Goal: Find contact information: Find contact information

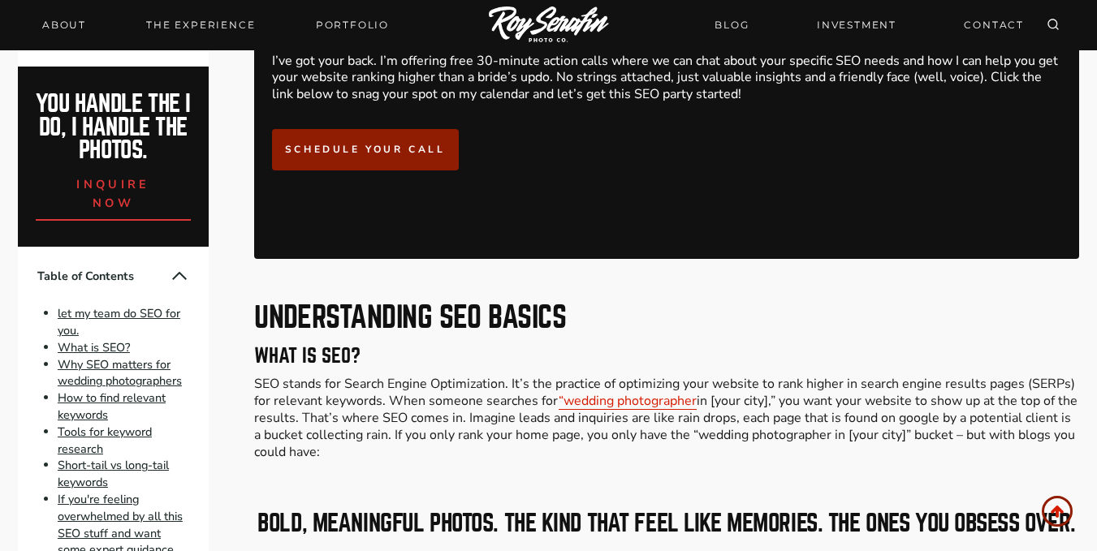
scroll to position [379, 0]
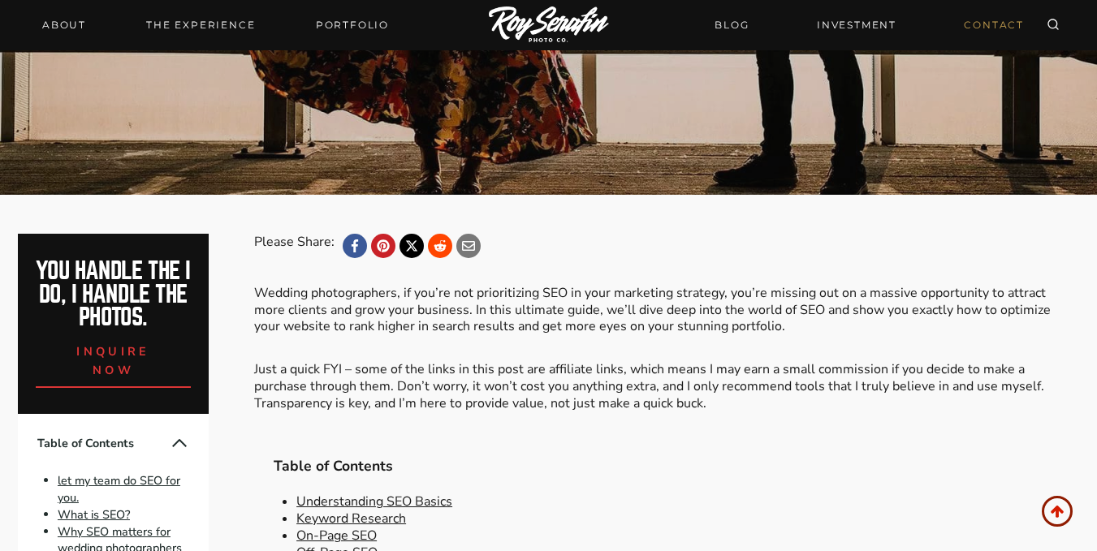
click at [1001, 24] on link "CONTACT" at bounding box center [994, 25] width 80 height 28
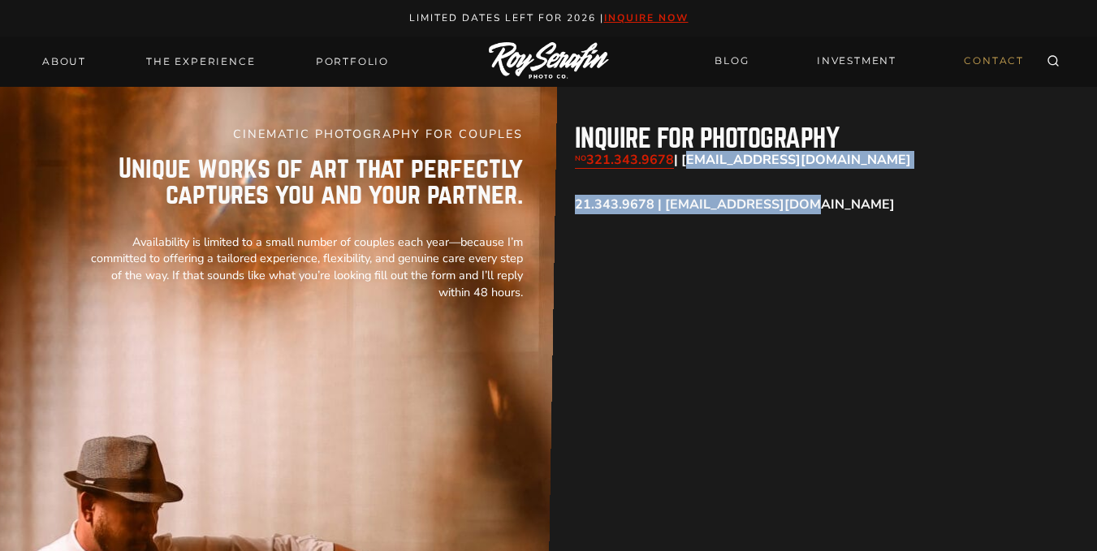
drag, startPoint x: 836, startPoint y: 171, endPoint x: 685, endPoint y: 165, distance: 152.0
copy div "[EMAIL_ADDRESS][DOMAIN_NAME] 21.343.9678 | [EMAIL_ADDRESS][DOMAIN_NAME]"
